Goal: Information Seeking & Learning: Learn about a topic

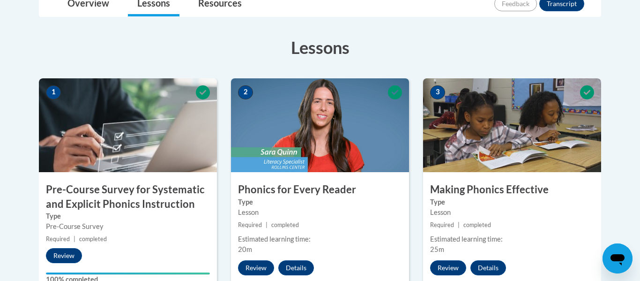
scroll to position [618, 0]
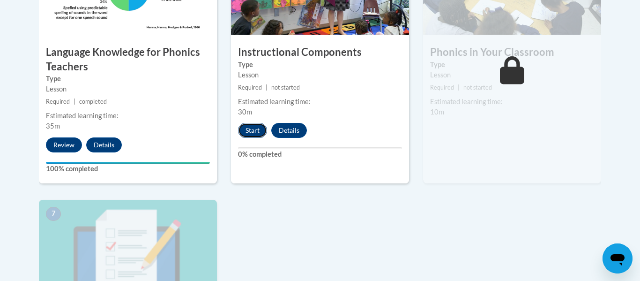
click at [255, 128] on button "Start" at bounding box center [252, 130] width 29 height 15
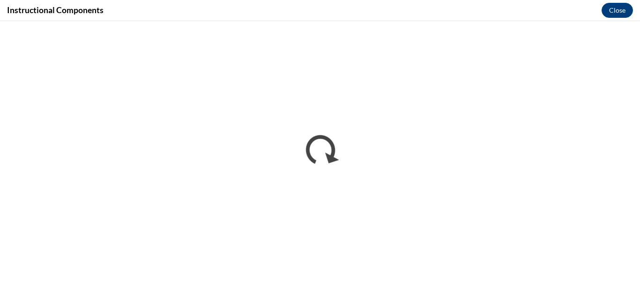
scroll to position [0, 0]
